Goal: Book appointment/travel/reservation

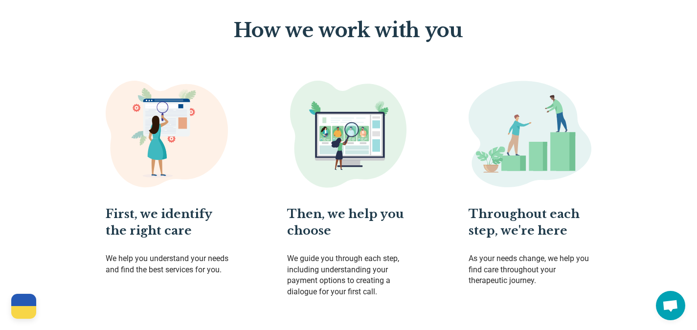
scroll to position [511, 0]
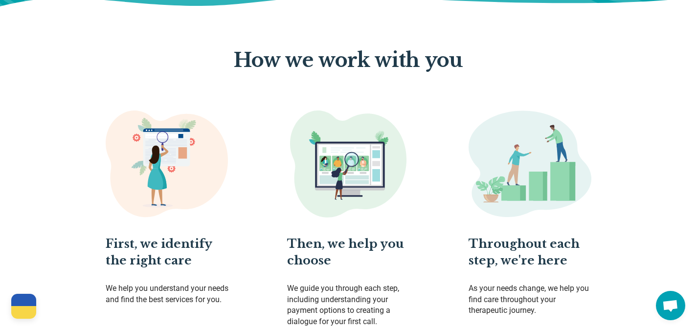
drag, startPoint x: 0, startPoint y: 0, endPoint x: 81, endPoint y: 183, distance: 200.3
click at [81, 183] on div "First, we identify the right care We help you understand your needs and find th…" at bounding box center [348, 219] width 544 height 217
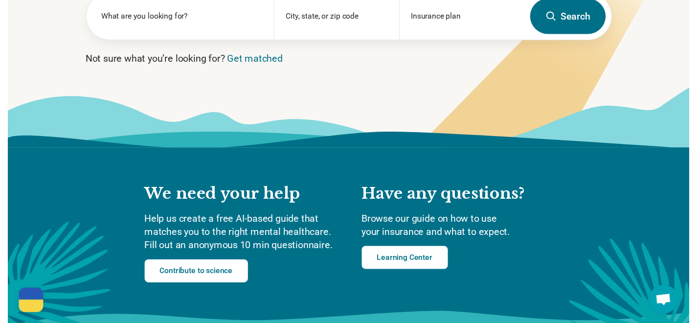
scroll to position [0, 0]
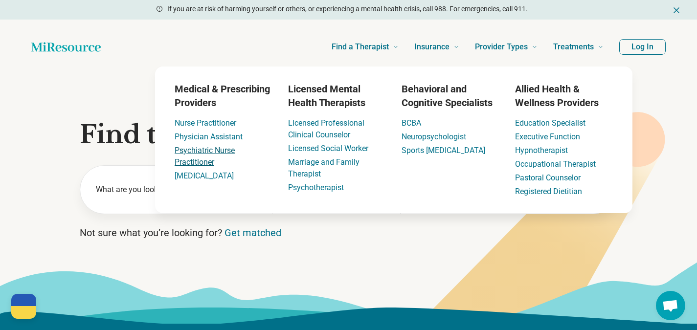
click at [195, 154] on link "Psychiatric Nurse Practitioner" at bounding box center [205, 156] width 60 height 21
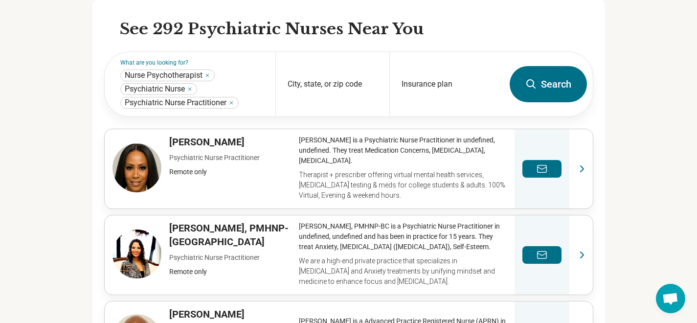
scroll to position [291, 0]
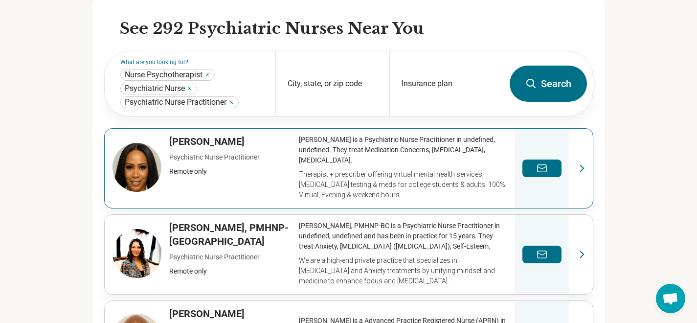
click at [585, 169] on link "View profile" at bounding box center [349, 168] width 488 height 79
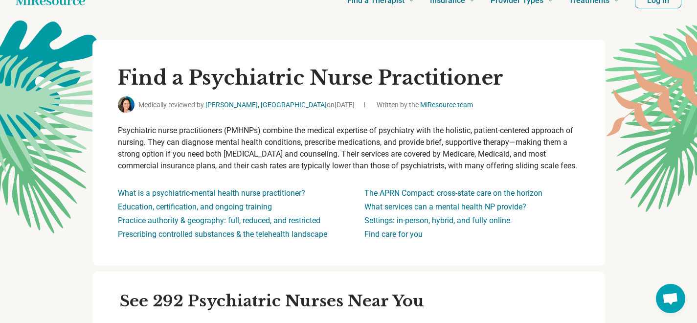
scroll to position [0, 0]
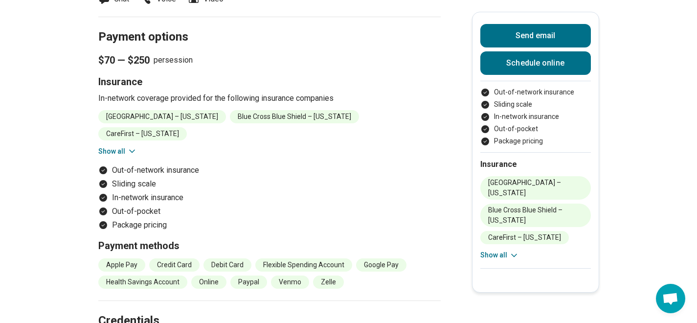
scroll to position [778, 0]
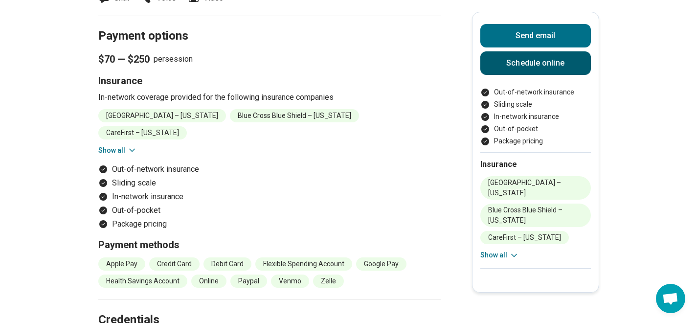
click at [549, 65] on link "Schedule online" at bounding box center [535, 62] width 111 height 23
